Goal: Task Accomplishment & Management: Manage account settings

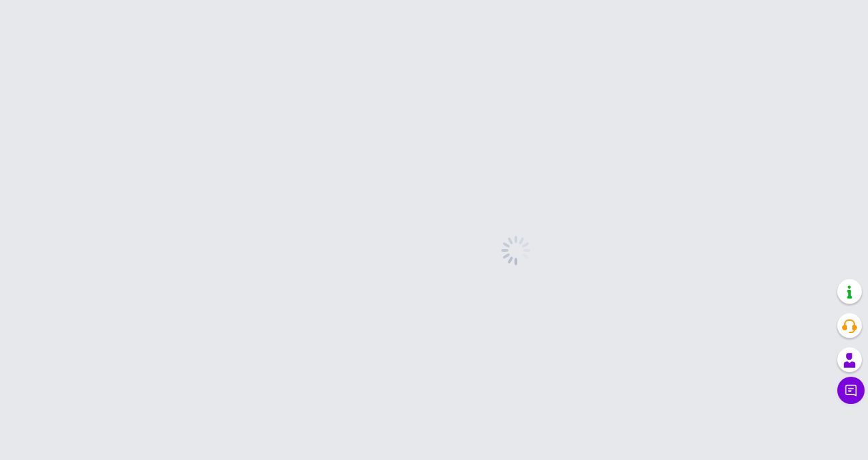
click at [529, 134] on div at bounding box center [516, 250] width 704 height 419
click at [520, 289] on div at bounding box center [516, 250] width 704 height 419
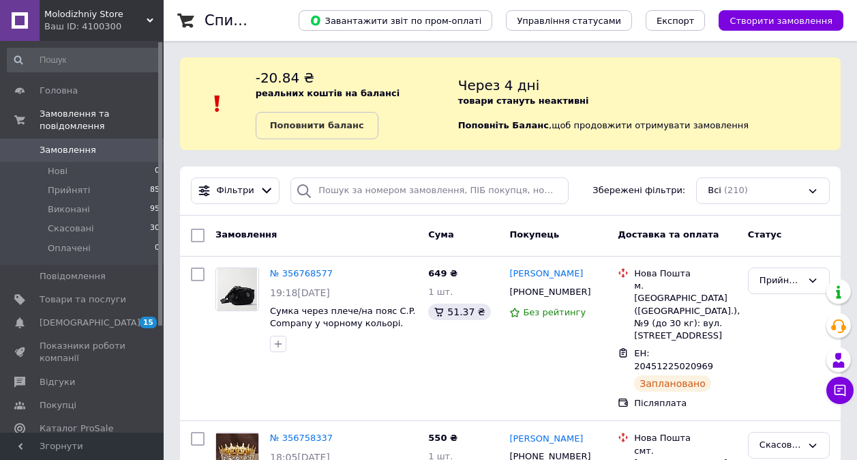
drag, startPoint x: 318, startPoint y: 241, endPoint x: 353, endPoint y: 251, distance: 36.3
click at [318, 241] on div "Замовлення" at bounding box center [316, 235] width 213 height 25
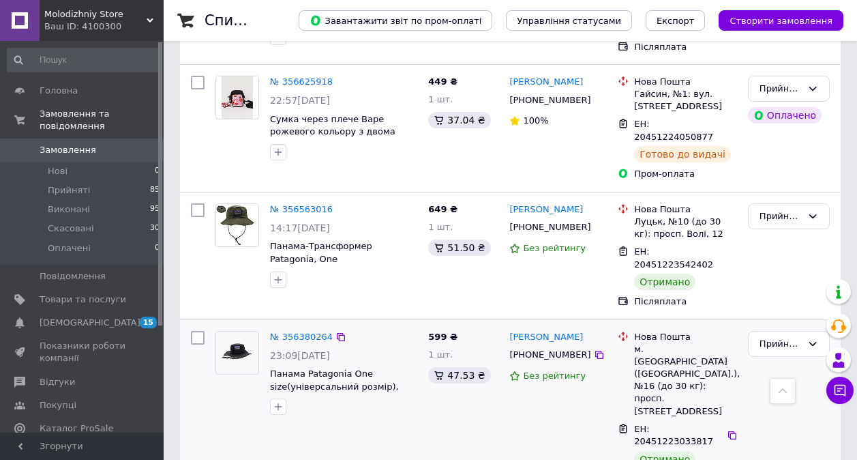
scroll to position [477, 0]
